Goal: Task Accomplishment & Management: Manage account settings

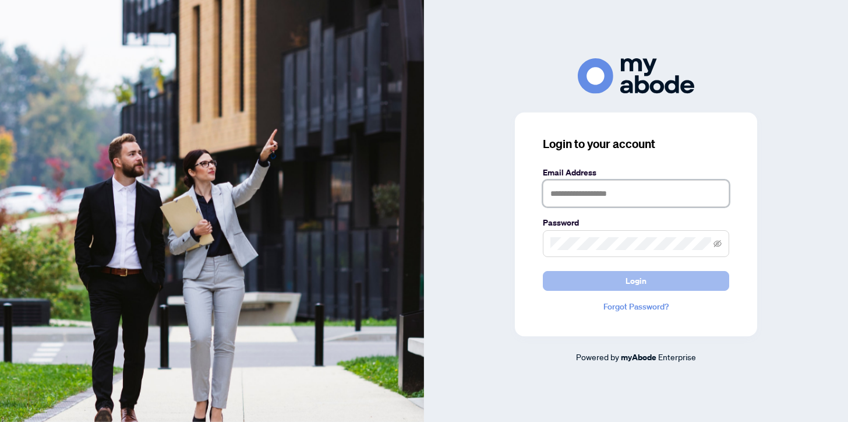
type input "**********"
click at [634, 278] on span "Login" at bounding box center [635, 280] width 21 height 19
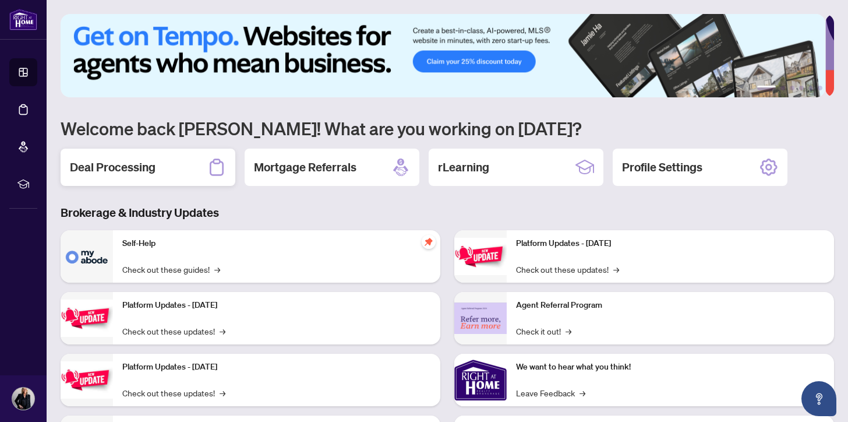
click at [119, 162] on h2 "Deal Processing" at bounding box center [113, 167] width 86 height 16
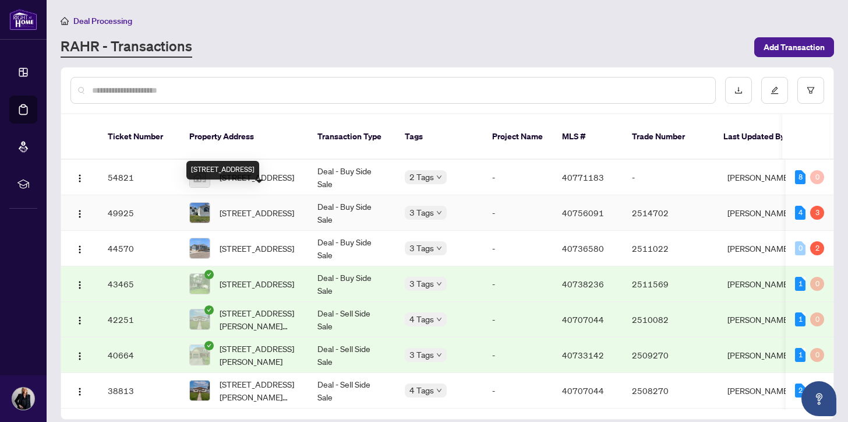
click at [247, 206] on span "[STREET_ADDRESS]" at bounding box center [257, 212] width 75 height 13
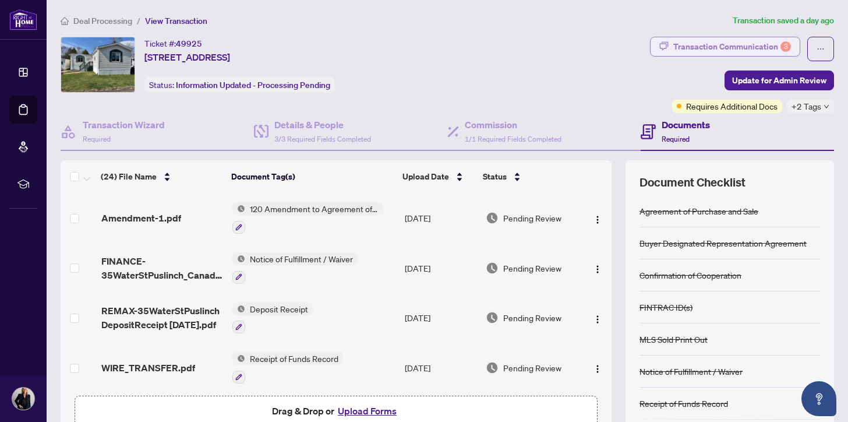
click at [767, 47] on div "Transaction Communication 3" at bounding box center [732, 46] width 118 height 19
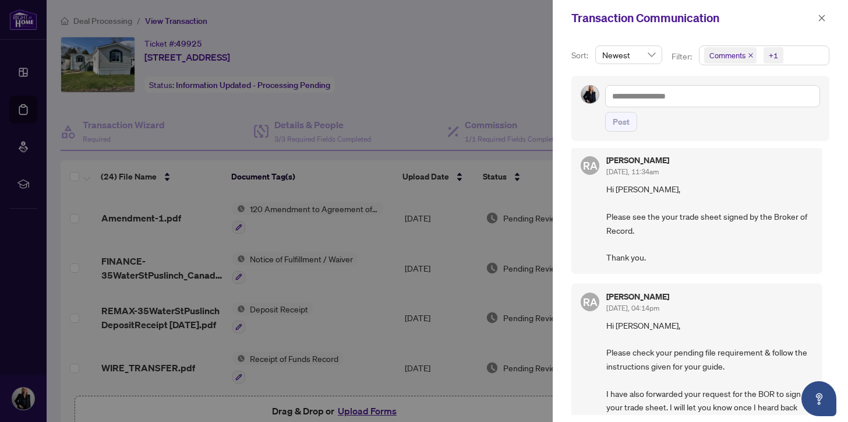
scroll to position [18, 0]
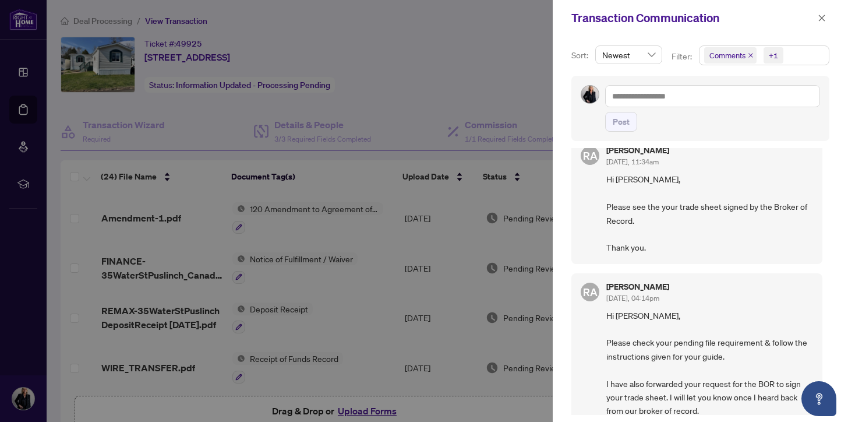
click at [738, 52] on span "Comments" at bounding box center [727, 55] width 36 height 12
click at [734, 120] on span "Requirements" at bounding box center [748, 120] width 52 height 10
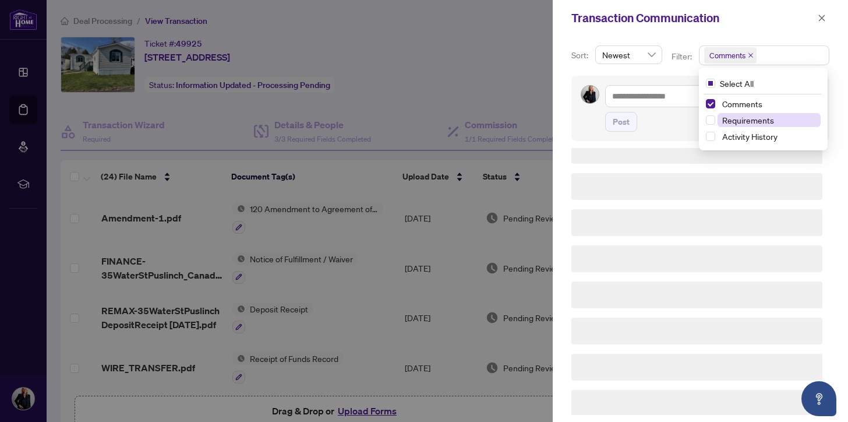
scroll to position [0, 0]
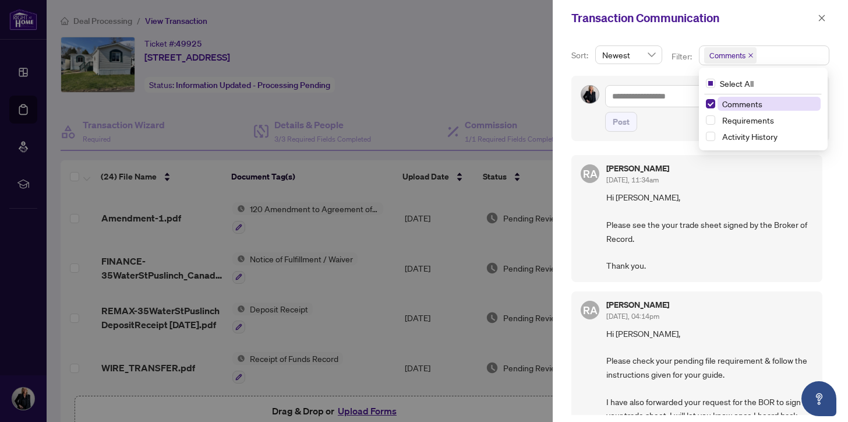
click at [724, 103] on span "Comments" at bounding box center [742, 103] width 40 height 10
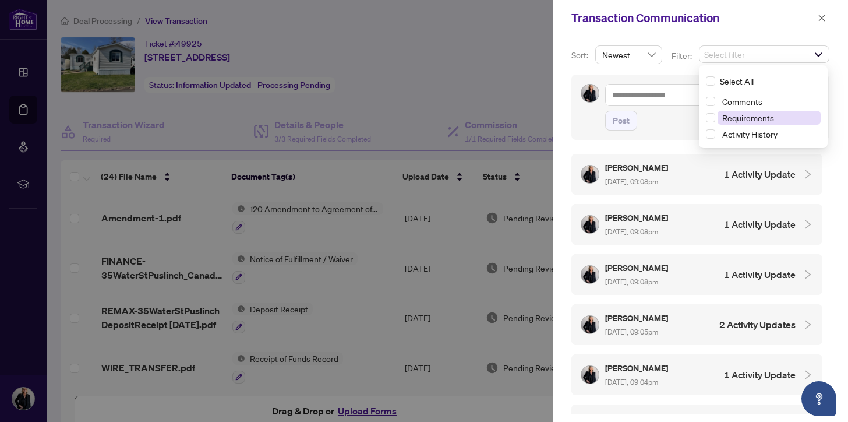
click at [730, 115] on span "Requirements" at bounding box center [748, 117] width 52 height 10
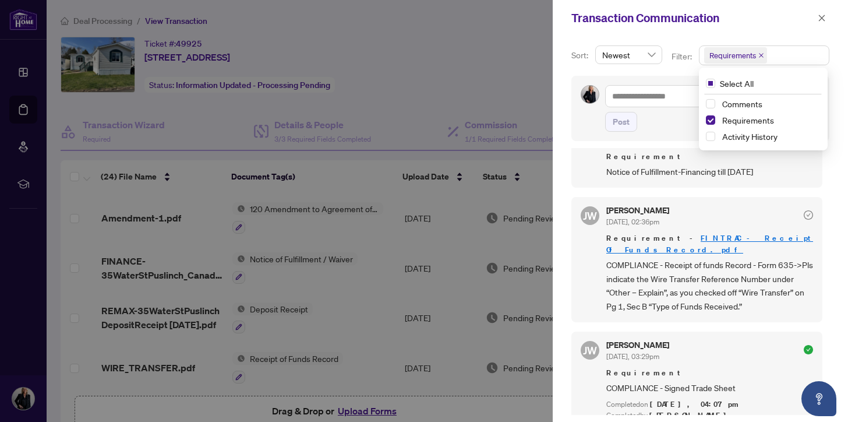
scroll to position [123, 0]
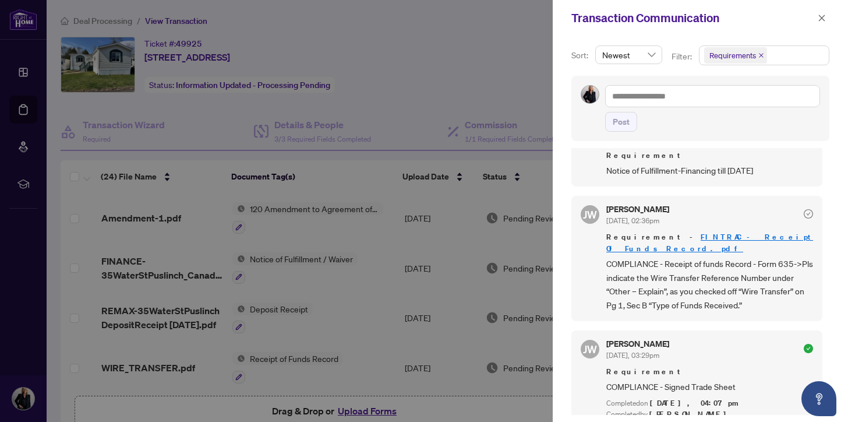
click at [823, 16] on icon "close" at bounding box center [822, 18] width 6 height 6
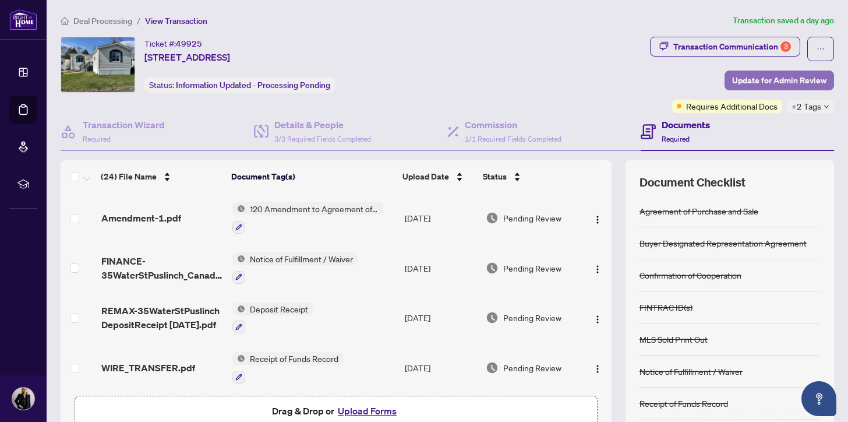
click at [770, 76] on span "Update for Admin Review" at bounding box center [779, 80] width 94 height 19
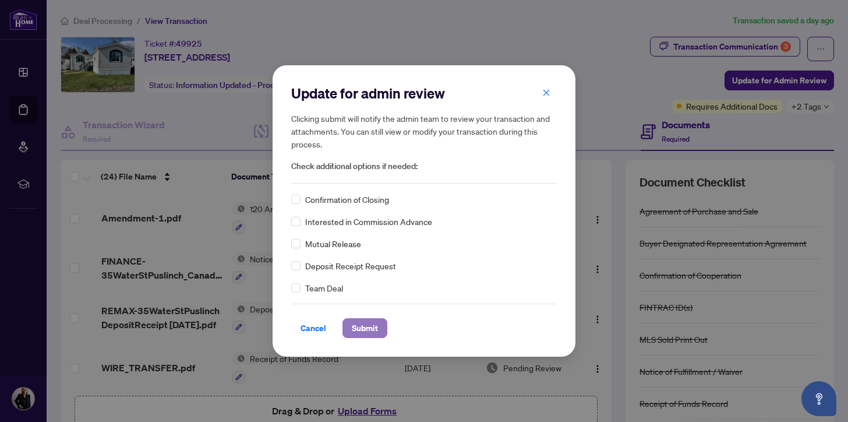
click at [362, 327] on span "Submit" at bounding box center [365, 328] width 26 height 19
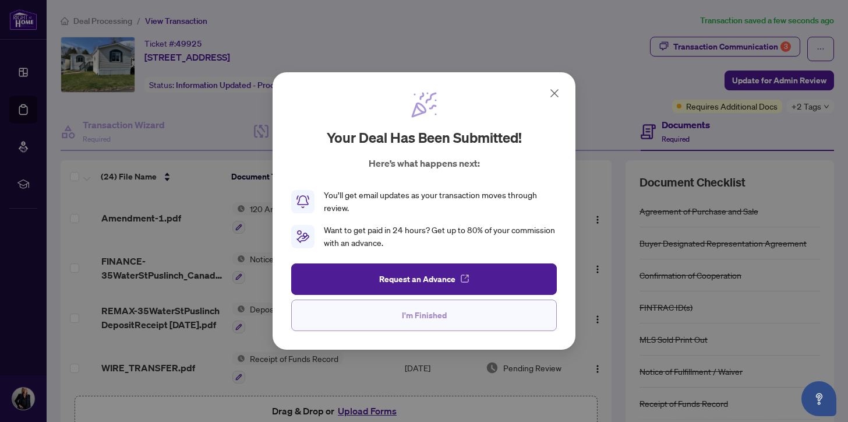
click at [425, 318] on span "I'm Finished" at bounding box center [424, 315] width 45 height 19
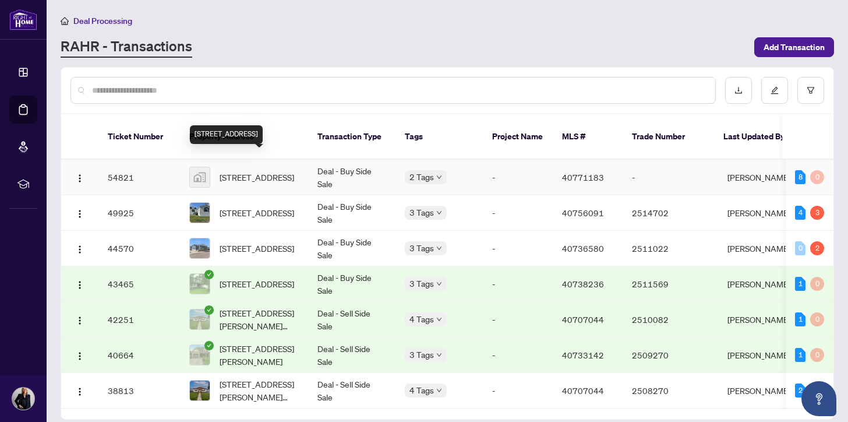
click at [247, 171] on span "[STREET_ADDRESS]" at bounding box center [257, 177] width 75 height 13
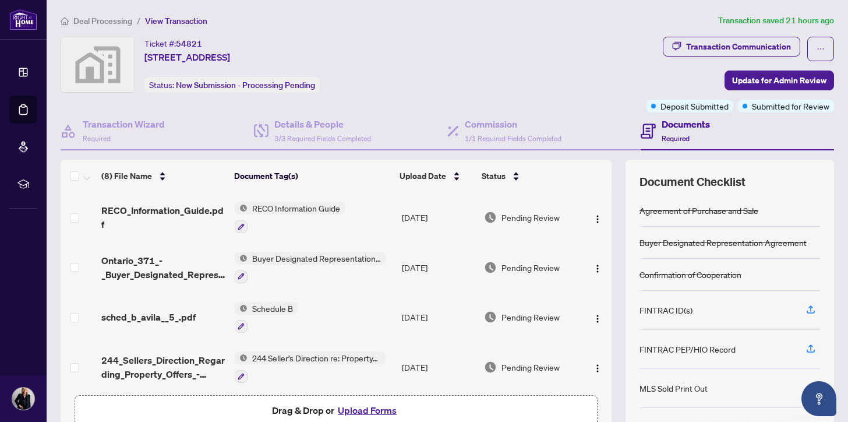
click at [356, 407] on button "Upload Forms" at bounding box center [367, 409] width 66 height 15
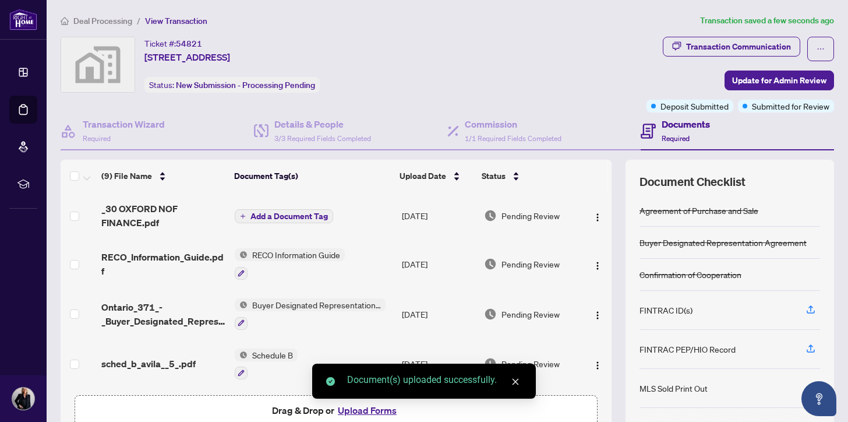
click at [296, 213] on span "Add a Document Tag" at bounding box center [288, 216] width 77 height 8
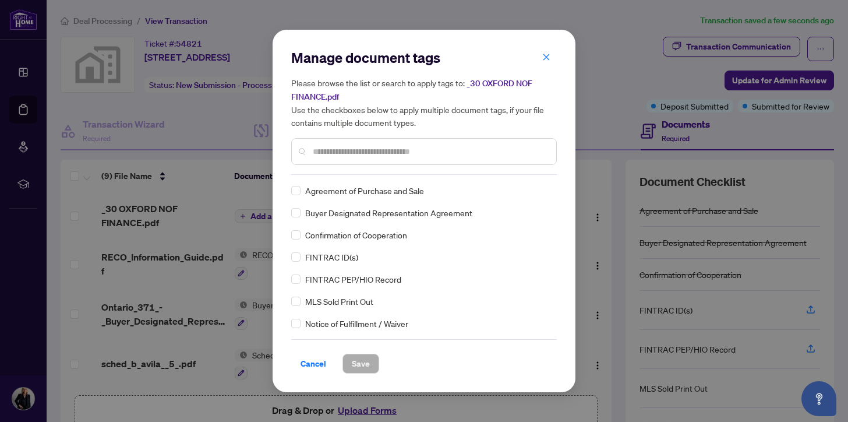
click at [320, 151] on input "text" at bounding box center [430, 151] width 234 height 13
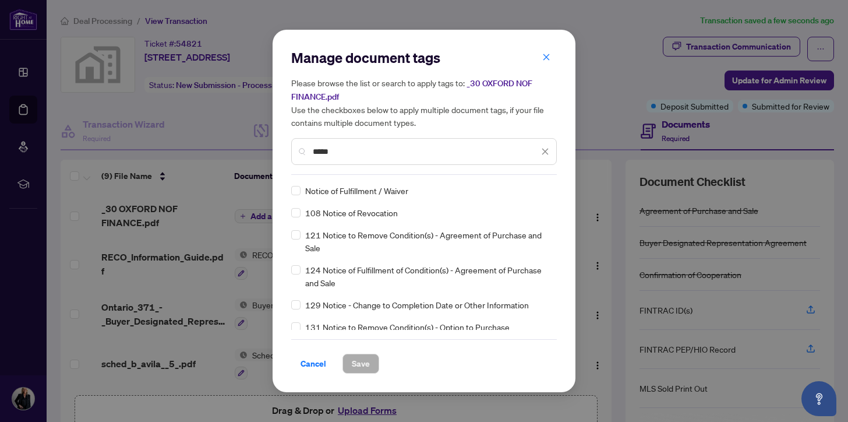
type input "*****"
click at [358, 362] on span "Save" at bounding box center [361, 363] width 18 height 19
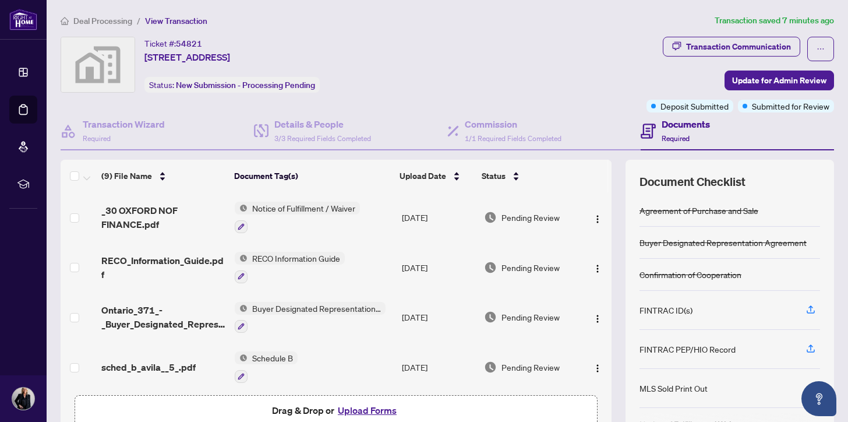
scroll to position [103, 0]
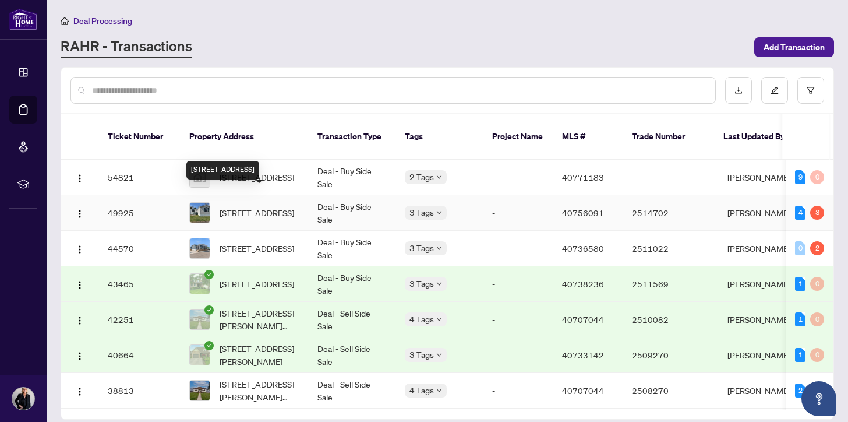
click at [240, 206] on span "[STREET_ADDRESS]" at bounding box center [257, 212] width 75 height 13
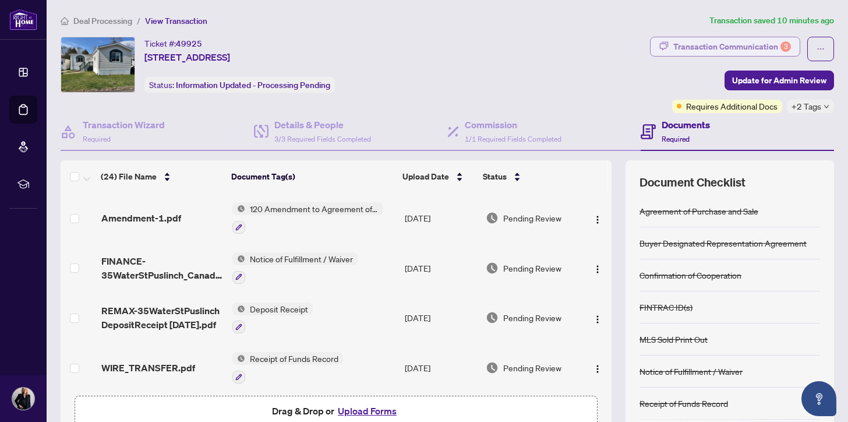
click at [758, 44] on div "Transaction Communication 3" at bounding box center [732, 46] width 118 height 19
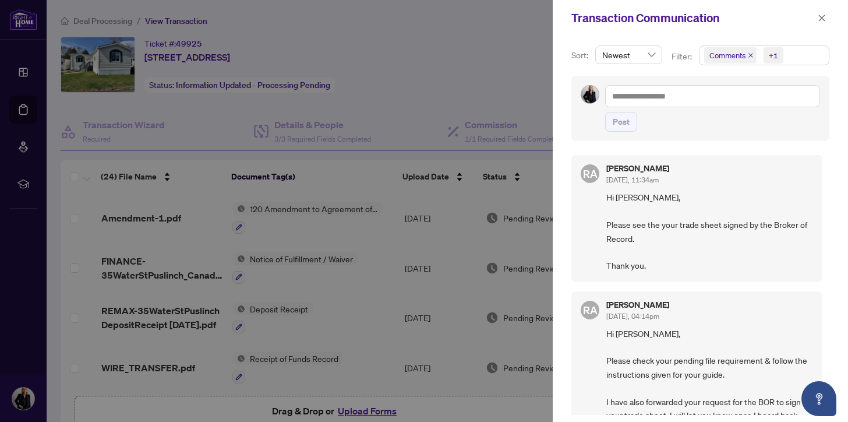
click at [777, 61] on span "+1" at bounding box center [773, 55] width 20 height 16
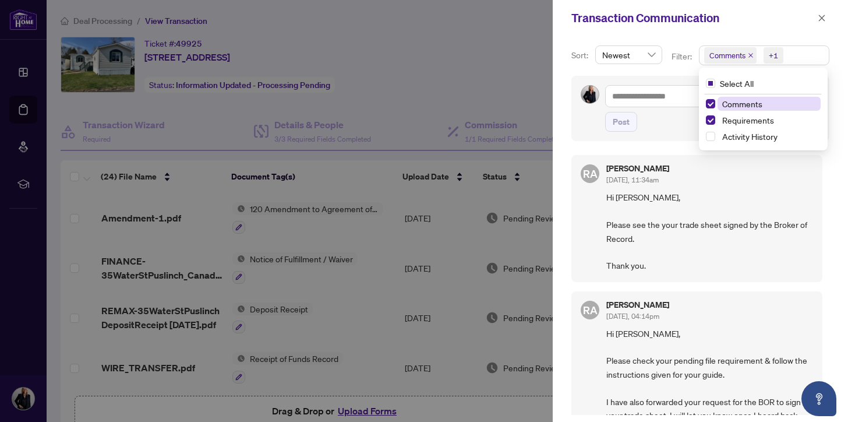
click at [730, 105] on span "Comments" at bounding box center [742, 103] width 40 height 10
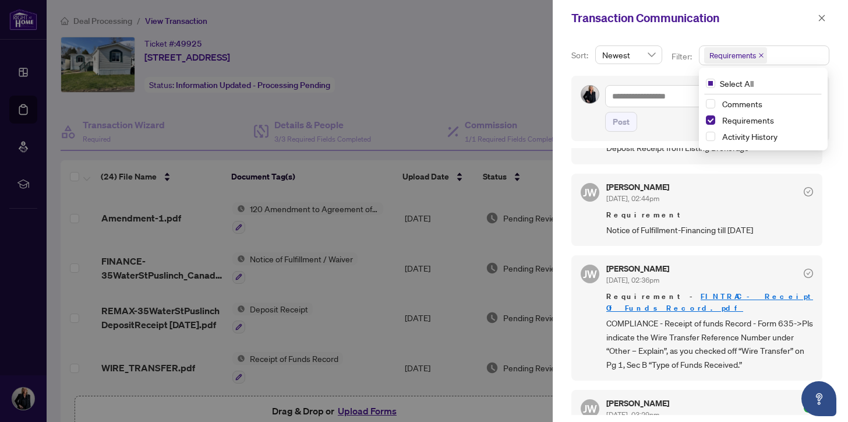
scroll to position [64, 0]
click at [227, 163] on div at bounding box center [424, 211] width 848 height 422
click at [823, 17] on icon "close" at bounding box center [822, 18] width 8 height 8
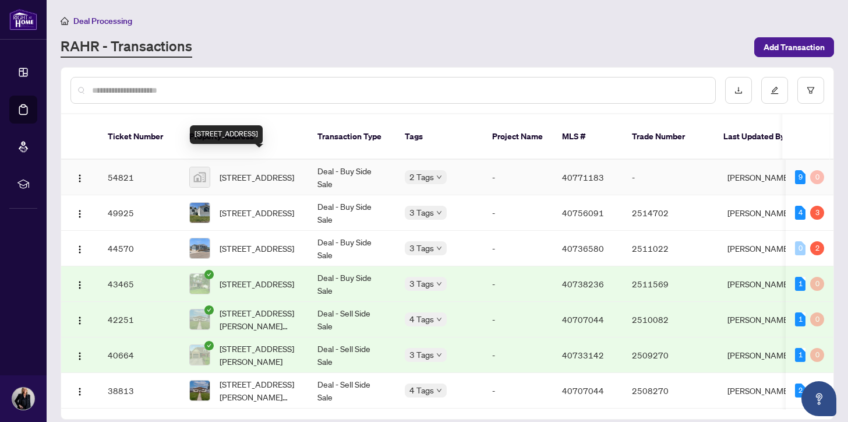
click at [248, 171] on span "[STREET_ADDRESS]" at bounding box center [257, 177] width 75 height 13
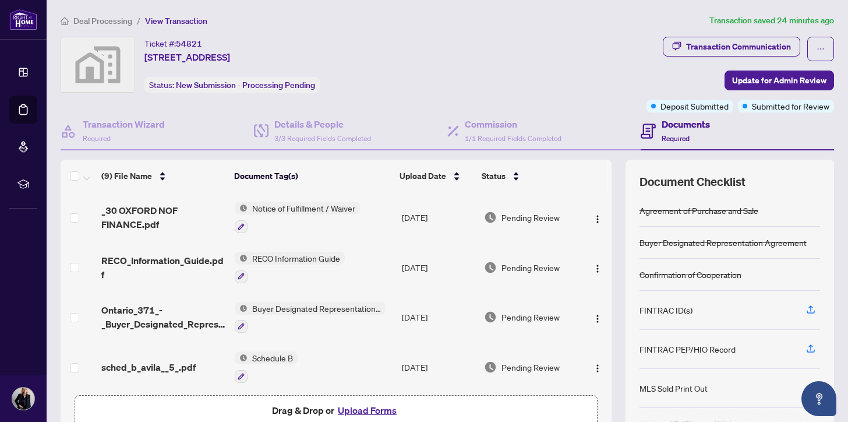
click at [352, 409] on button "Upload Forms" at bounding box center [367, 409] width 66 height 15
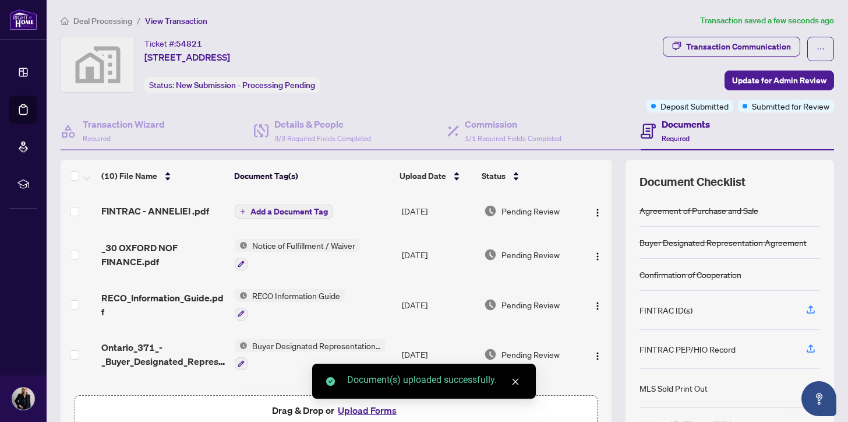
click at [286, 207] on span "Add a Document Tag" at bounding box center [288, 211] width 77 height 8
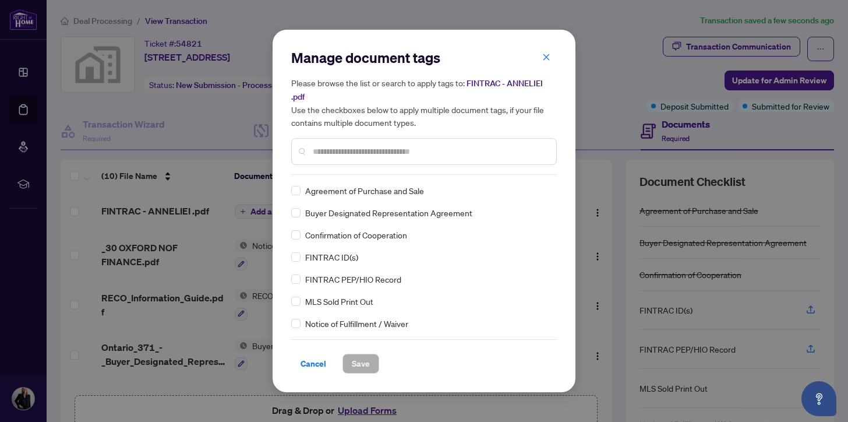
click at [316, 145] on input "text" at bounding box center [430, 151] width 234 height 13
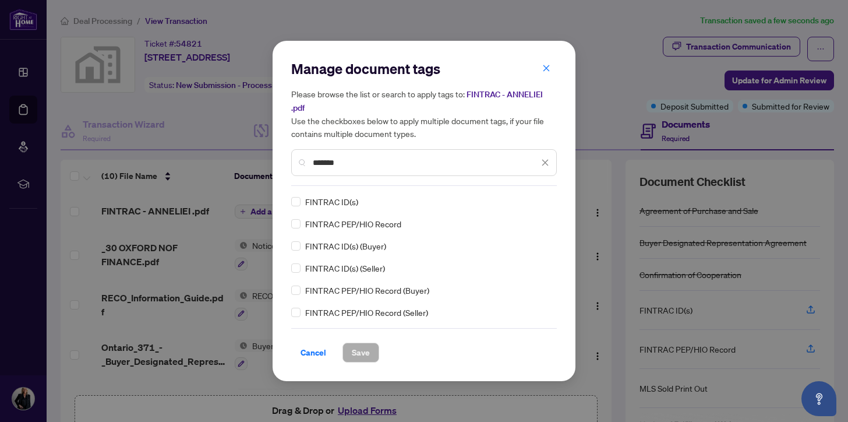
type input "*******"
click at [359, 351] on span "Save" at bounding box center [361, 352] width 18 height 19
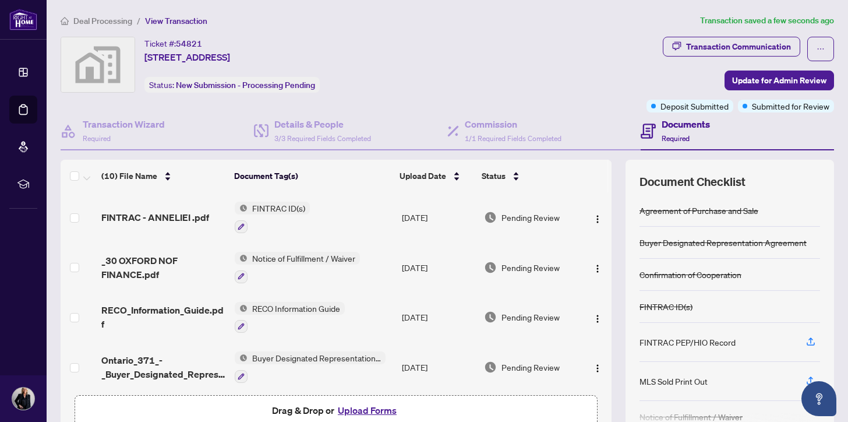
click at [352, 408] on button "Upload Forms" at bounding box center [367, 409] width 66 height 15
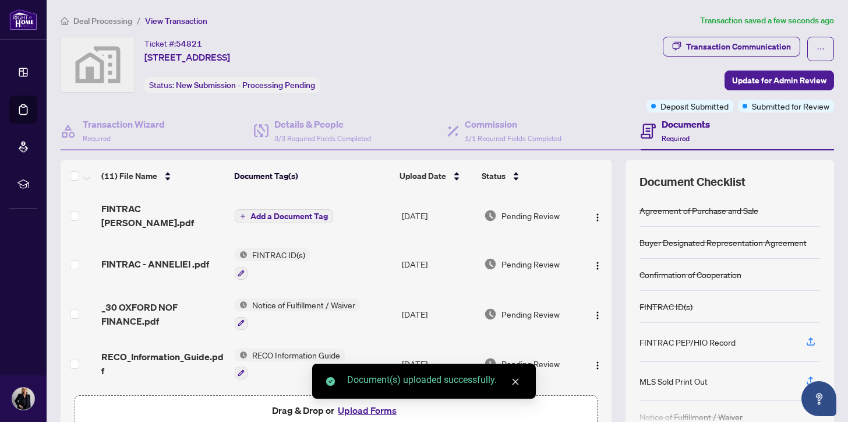
click at [279, 212] on span "Add a Document Tag" at bounding box center [288, 216] width 77 height 8
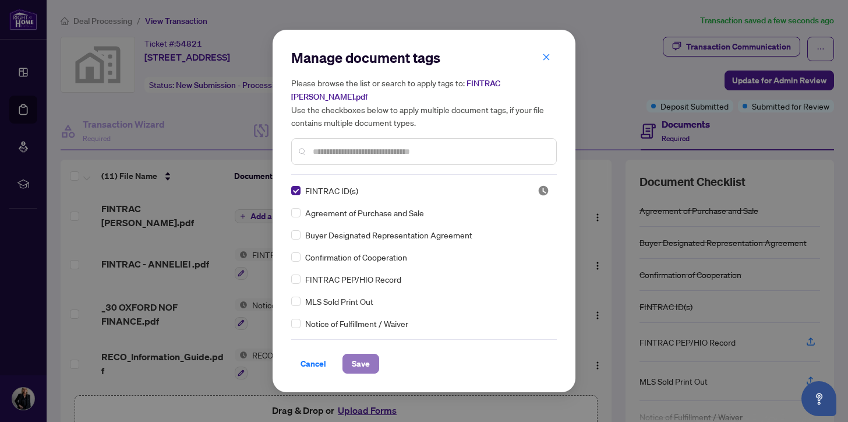
click at [360, 355] on span "Save" at bounding box center [361, 363] width 18 height 19
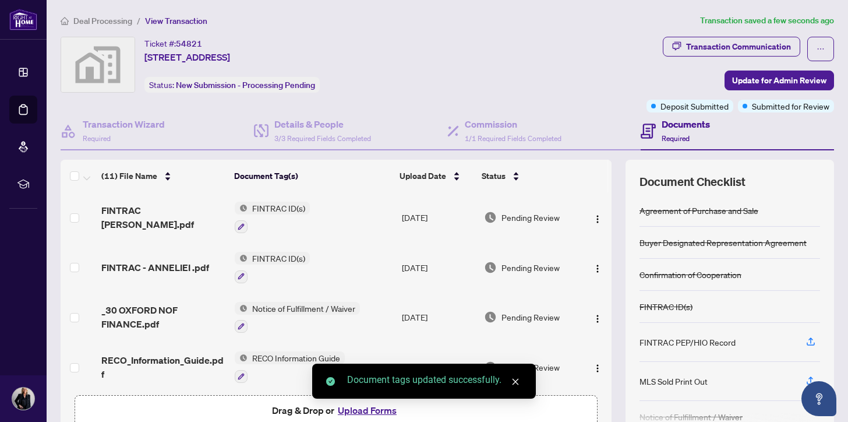
click at [352, 409] on button "Upload Forms" at bounding box center [367, 409] width 66 height 15
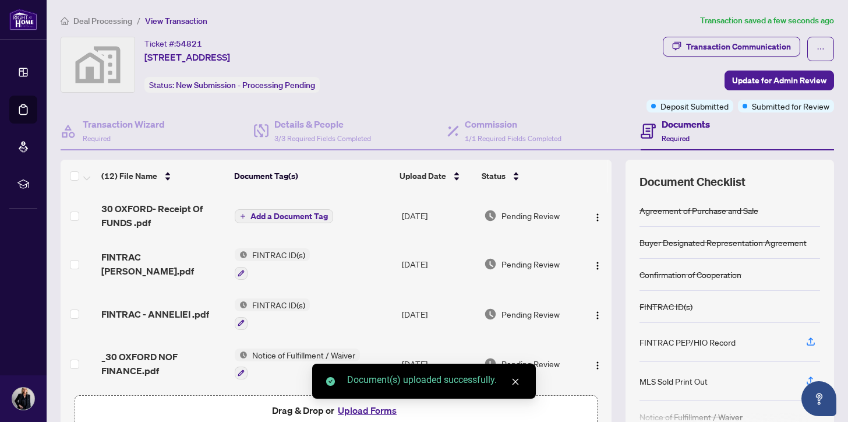
click at [275, 212] on span "Add a Document Tag" at bounding box center [288, 216] width 77 height 8
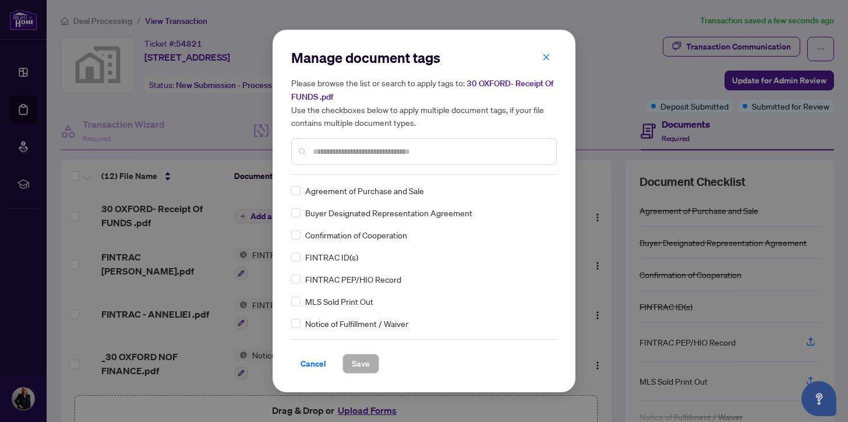
click at [321, 153] on input "text" at bounding box center [430, 151] width 234 height 13
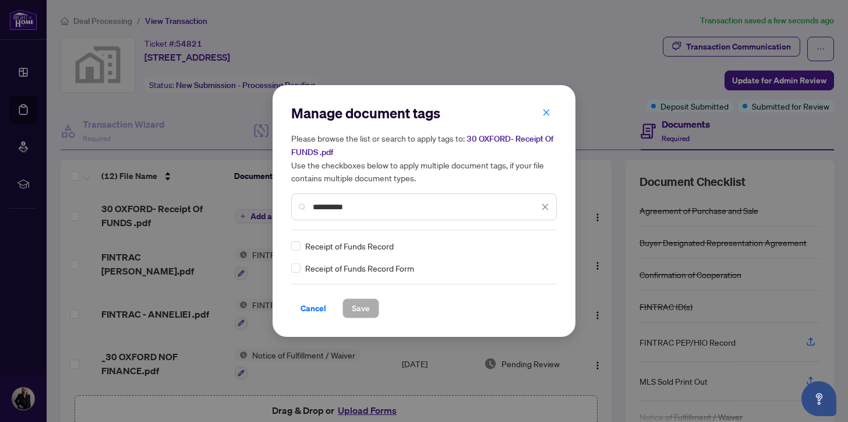
type input "**********"
click at [363, 307] on span "Save" at bounding box center [361, 308] width 18 height 19
